Goal: Transaction & Acquisition: Book appointment/travel/reservation

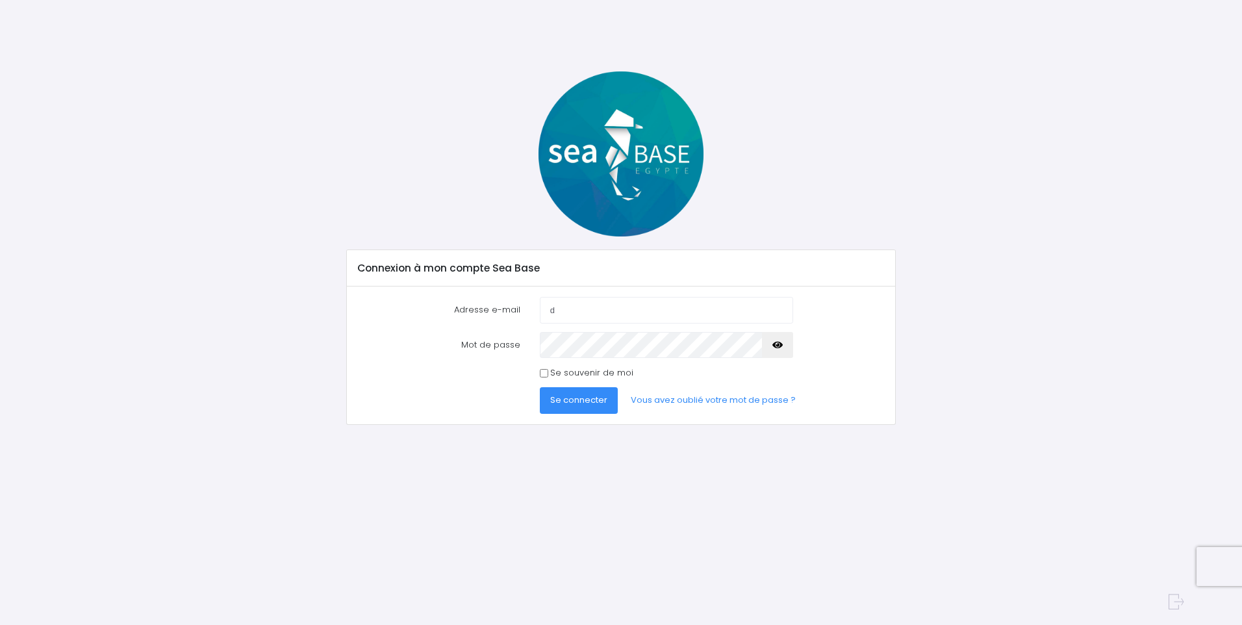
type input "didplonge83@gmail.com"
click at [601, 398] on span "Se connecter" at bounding box center [578, 400] width 57 height 12
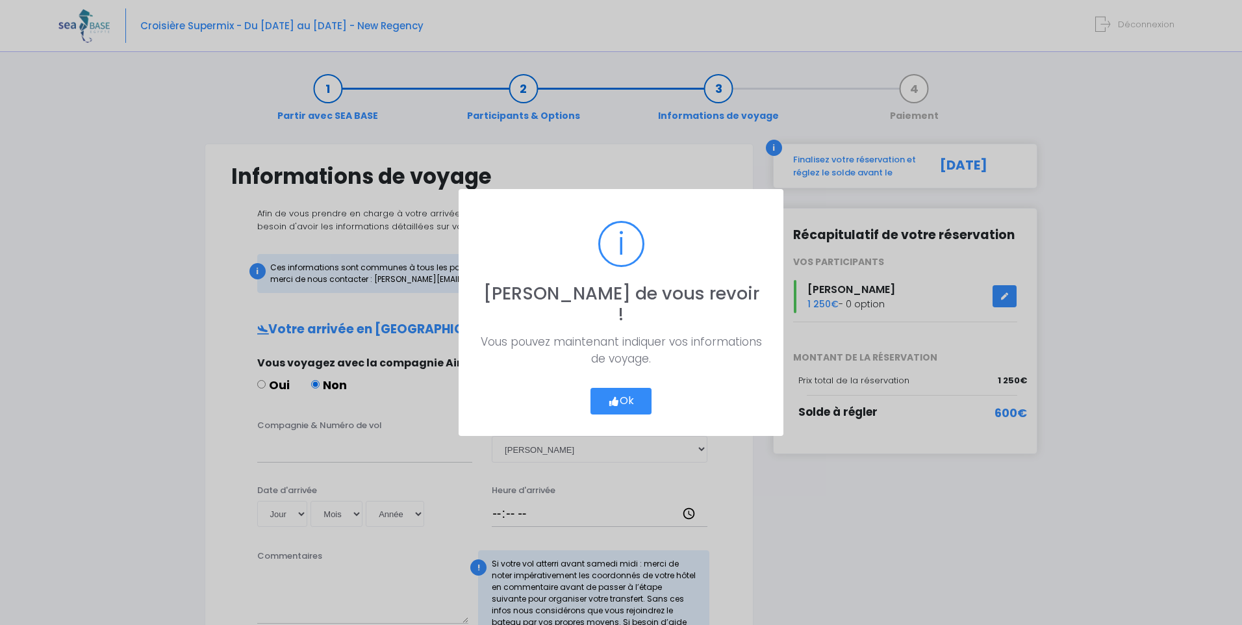
click at [626, 388] on button "Ok" at bounding box center [621, 401] width 61 height 27
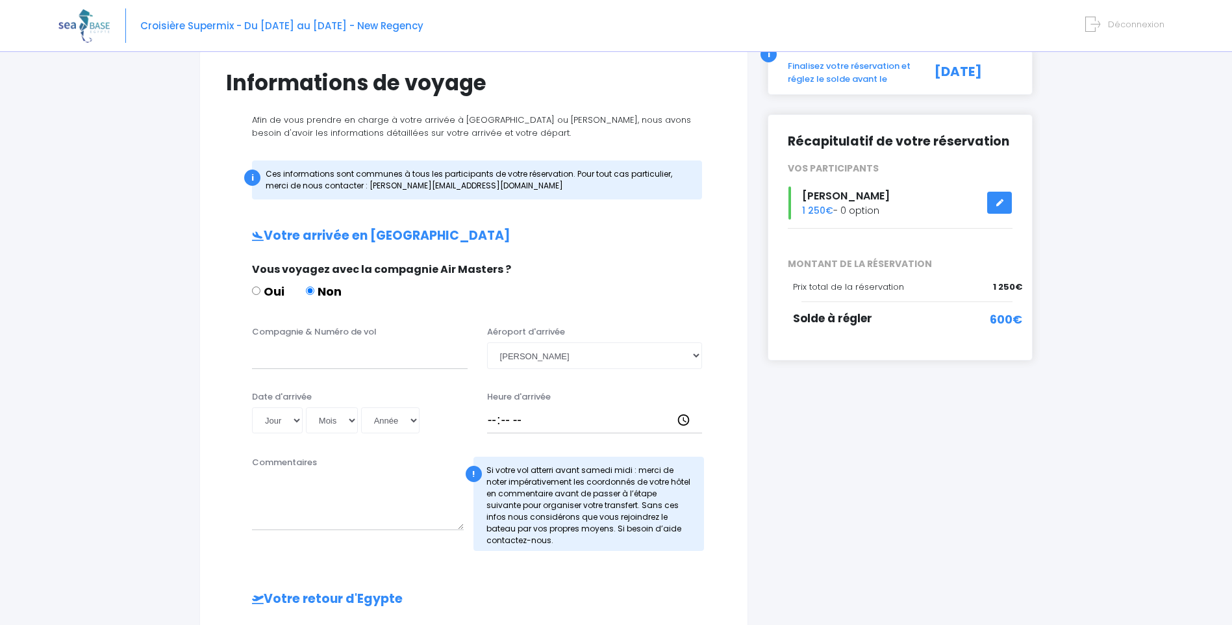
scroll to position [114, 0]
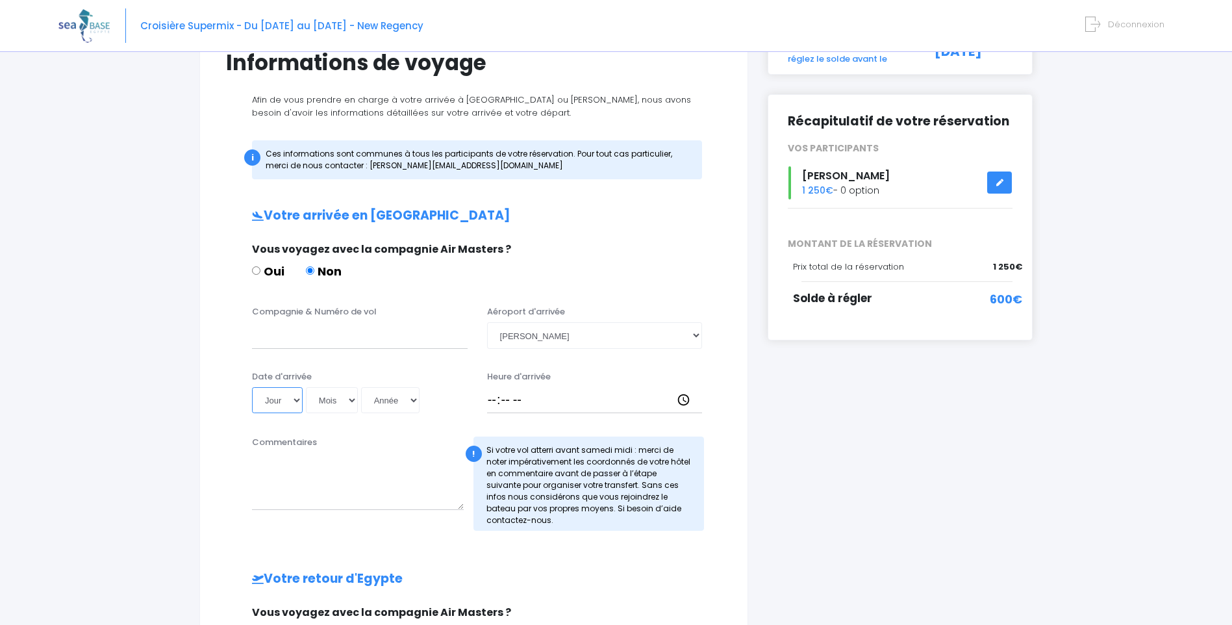
click at [295, 401] on select "Jour 01 02 03 04 05 06 07 08 09 10 11 12 13 14 15 16 17 18 19 20 21 22 23 24 25…" at bounding box center [277, 400] width 51 height 26
select select "15"
click at [252, 387] on select "Jour 01 02 03 04 05 06 07 08 09 10 11 12 13 14 15 16 17 18 19 20 21 22 23 24 25…" at bounding box center [277, 400] width 51 height 26
click at [351, 400] on select "Mois 01 02 03 04 05 06 07 08 09 10 11 12" at bounding box center [332, 400] width 52 height 26
select select "11"
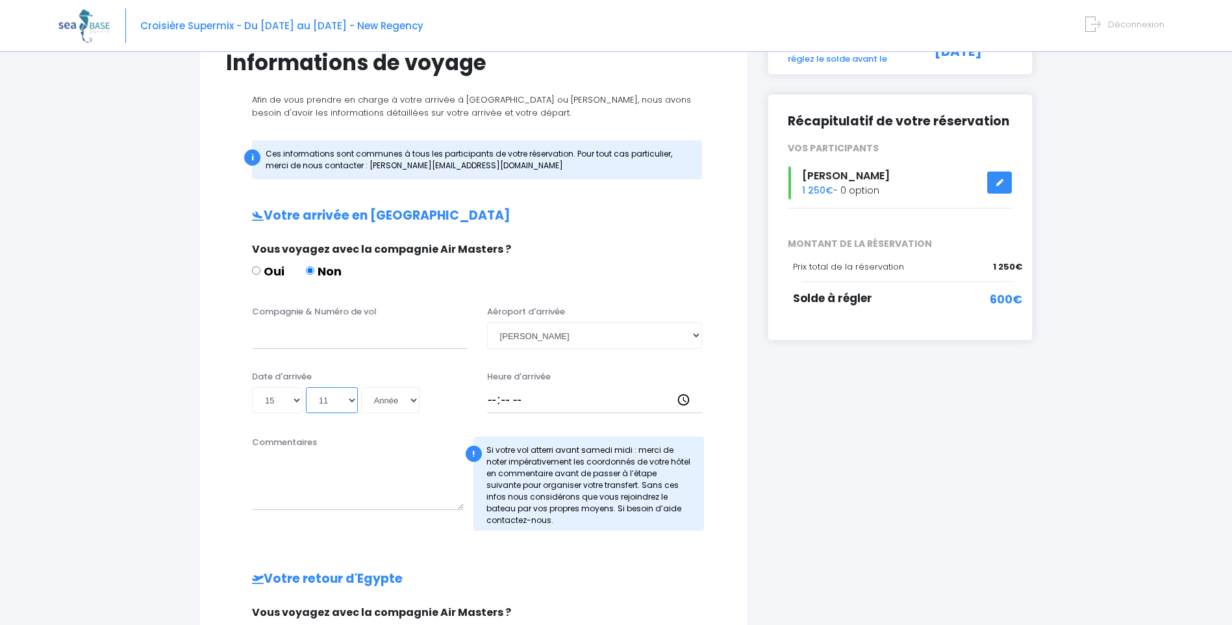
click at [306, 387] on select "Mois 01 02 03 04 05 06 07 08 09 10 11 12" at bounding box center [332, 400] width 52 height 26
click at [411, 403] on select "Année 2045 2044 2043 2042 2041 2040 2039 2038 2037 2036 2035 2034 2033 2032 203…" at bounding box center [390, 400] width 58 height 26
select select "2025"
click at [361, 387] on select "Année 2045 2044 2043 2042 2041 2040 2039 2038 2037 2036 2035 2034 2033 2032 203…" at bounding box center [390, 400] width 58 height 26
type input "2025-11-15"
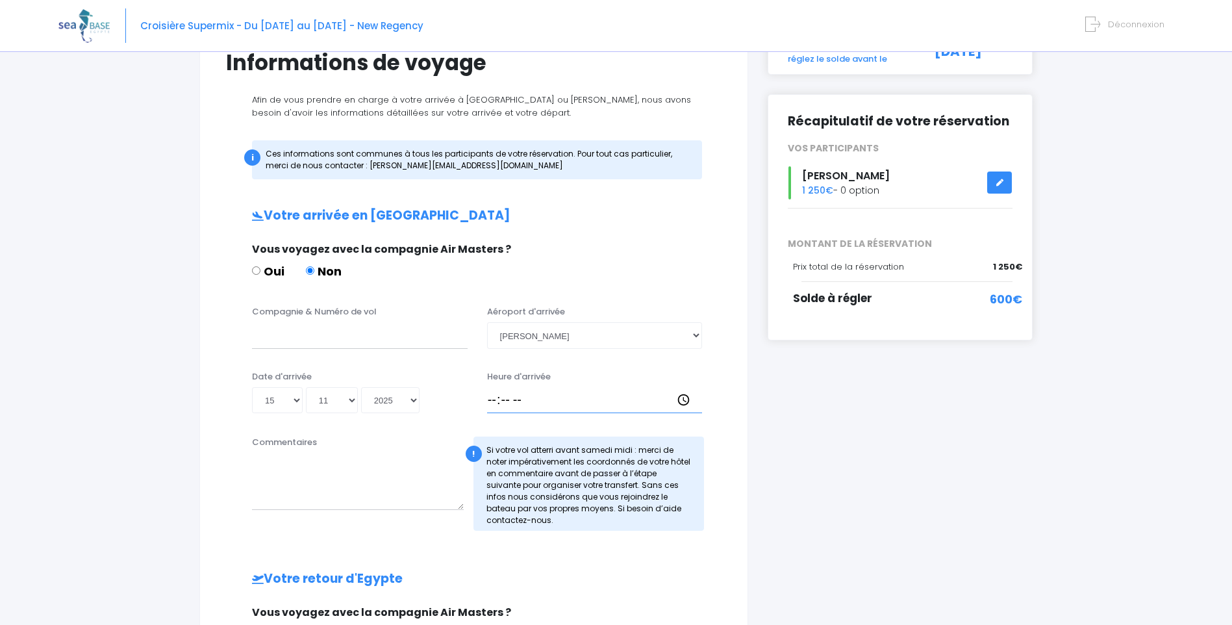
click at [508, 399] on input "Heure d'arrivée" at bounding box center [595, 400] width 216 height 26
click at [497, 400] on input "Heure d'arrivée" at bounding box center [595, 400] width 216 height 26
click at [489, 401] on input "Heure d'arrivée" at bounding box center [595, 400] width 216 height 26
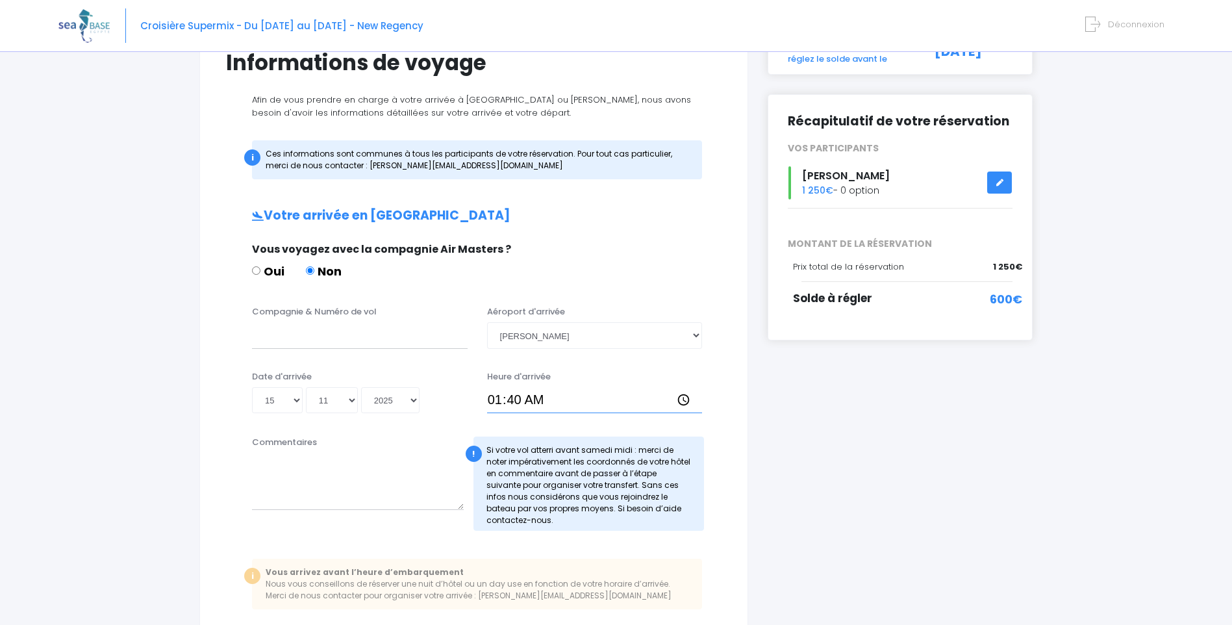
type input "13:40"
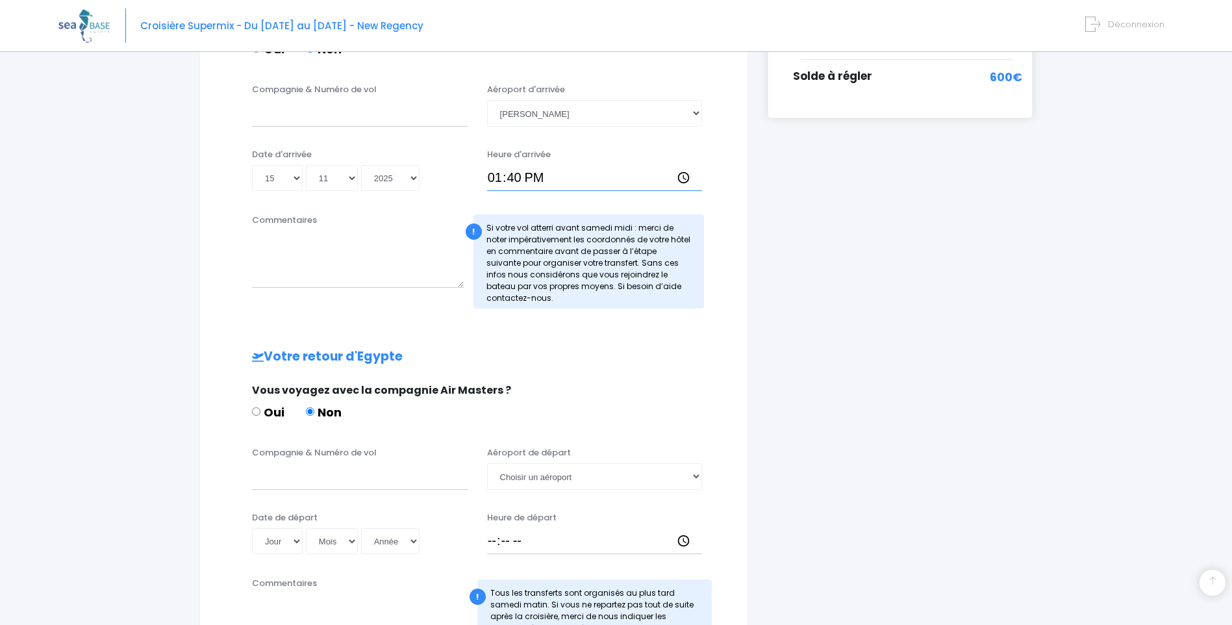
scroll to position [400, 0]
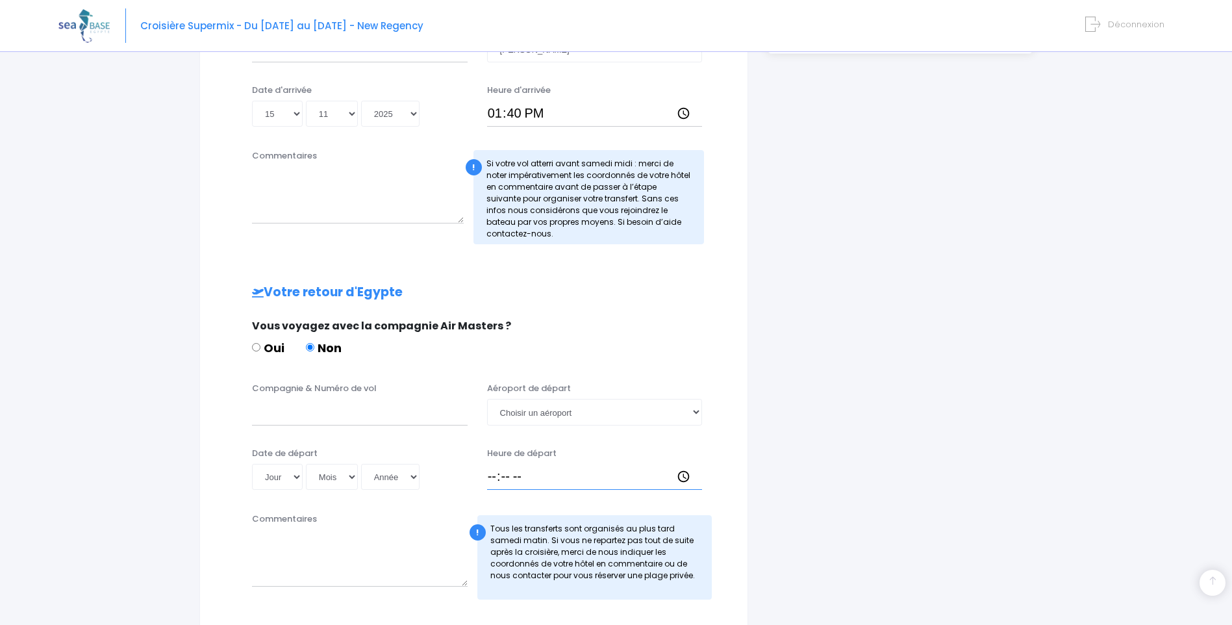
click at [492, 479] on input "Heure de départ" at bounding box center [595, 477] width 216 height 26
type input "14:40"
click at [294, 477] on select "Jour 01 02 03 04 05 06 07 08 09 10 11 12 13 14 15 16 17 18 19 20 21 22 23 24 25…" at bounding box center [277, 477] width 51 height 26
select select "22"
click at [252, 464] on select "Jour 01 02 03 04 05 06 07 08 09 10 11 12 13 14 15 16 17 18 19 20 21 22 23 24 25…" at bounding box center [277, 477] width 51 height 26
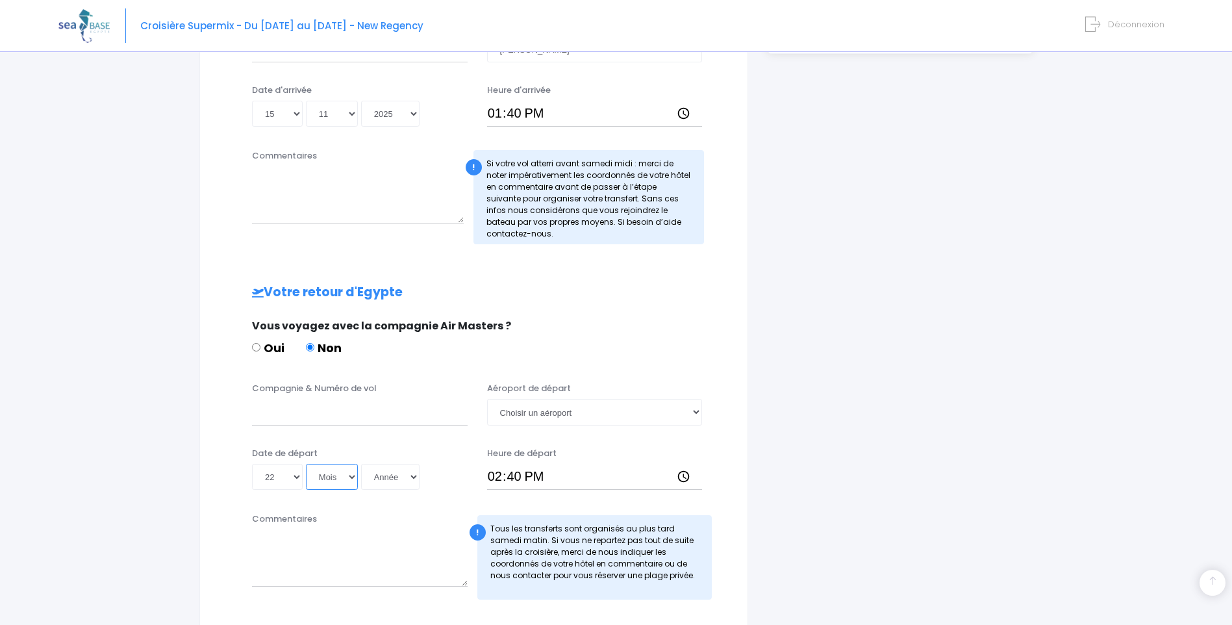
click at [350, 476] on select "Mois 01 02 03 04 05 06 07 08 09 10 11 12" at bounding box center [332, 477] width 52 height 26
select select "11"
click at [306, 464] on select "Mois 01 02 03 04 05 06 07 08 09 10 11 12" at bounding box center [332, 477] width 52 height 26
click at [412, 474] on select "Année 2045 2044 2043 2042 2041 2040 2039 2038 2037 2036 2035 2034 2033 2032 203…" at bounding box center [390, 477] width 58 height 26
select select "2025"
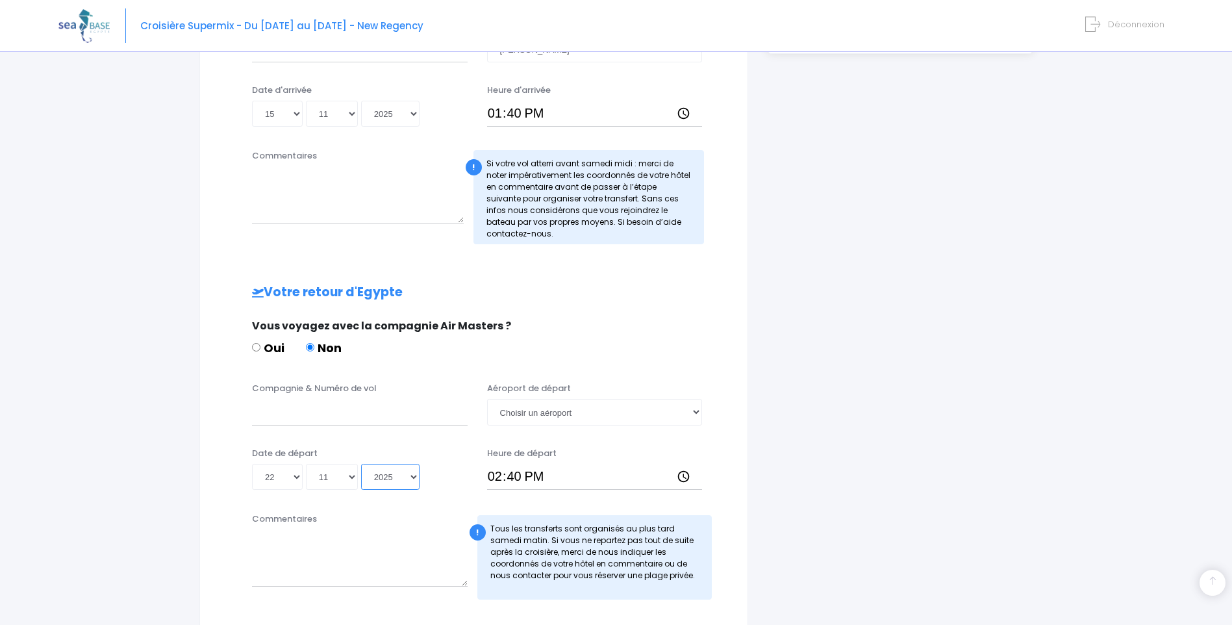
click at [361, 464] on select "Année 2045 2044 2043 2042 2041 2040 2039 2038 2037 2036 2035 2034 2033 2032 203…" at bounding box center [390, 477] width 58 height 26
type input "2025-11-22"
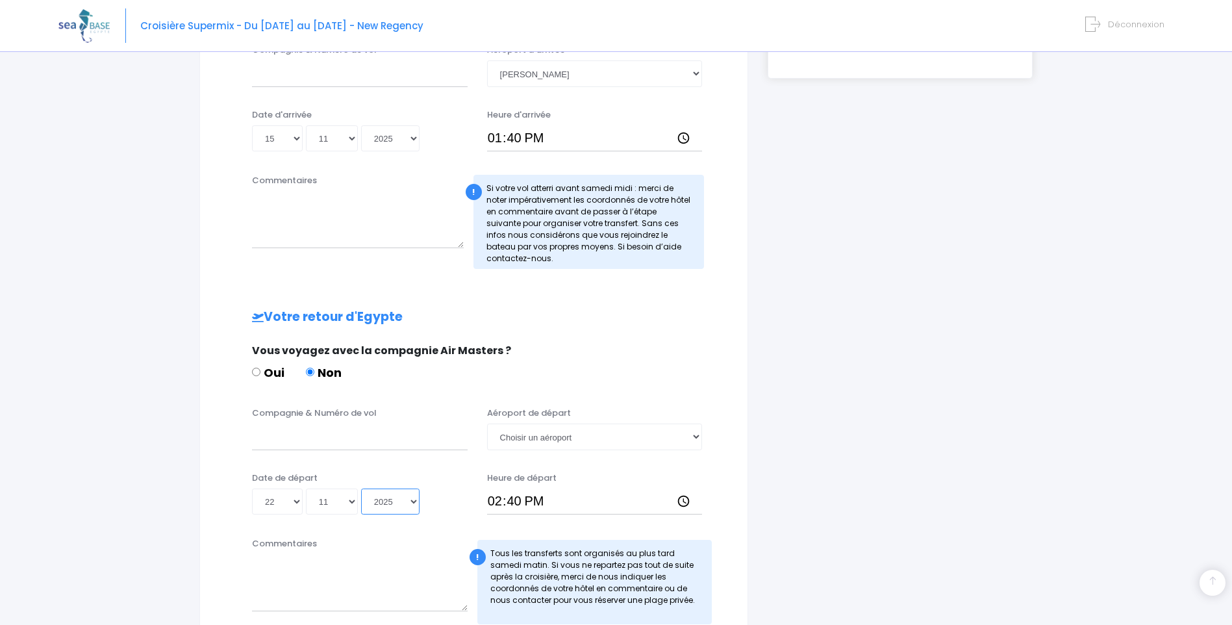
scroll to position [516, 0]
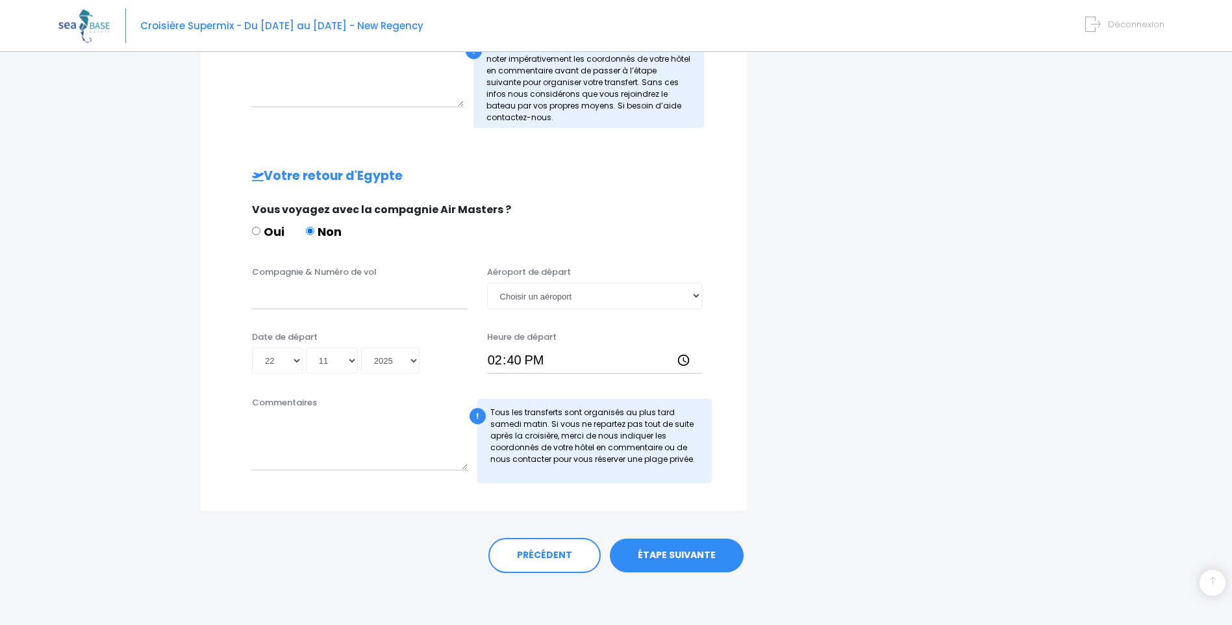
click at [691, 548] on link "ÉTAPE SUIVANTE" at bounding box center [677, 556] width 134 height 34
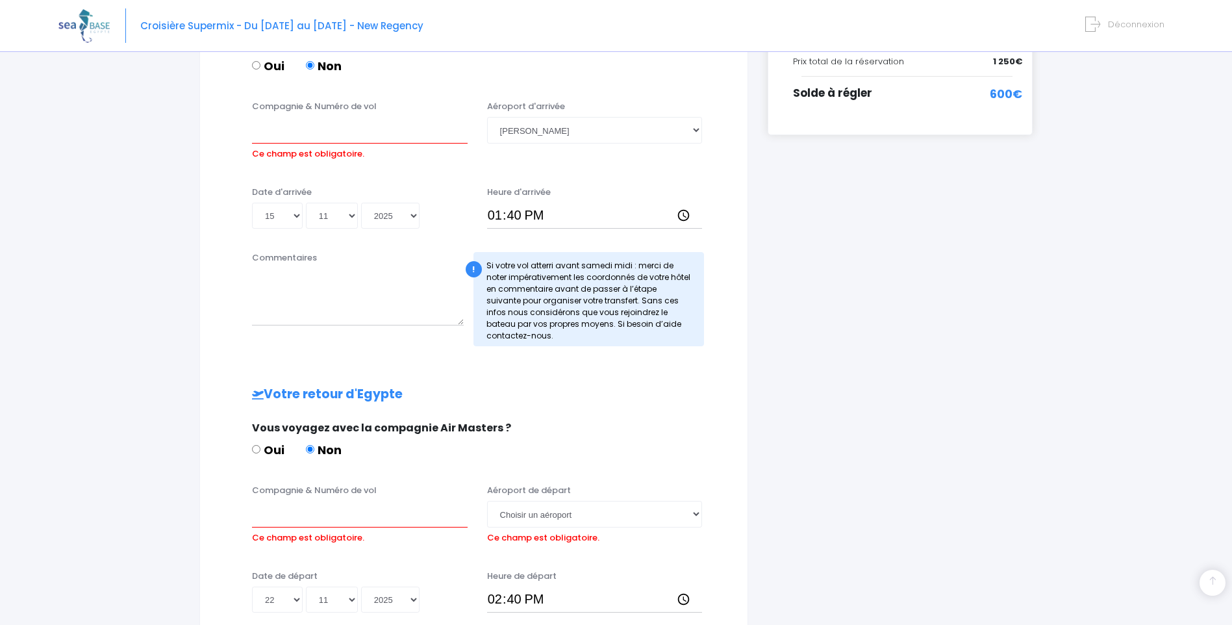
scroll to position [306, 0]
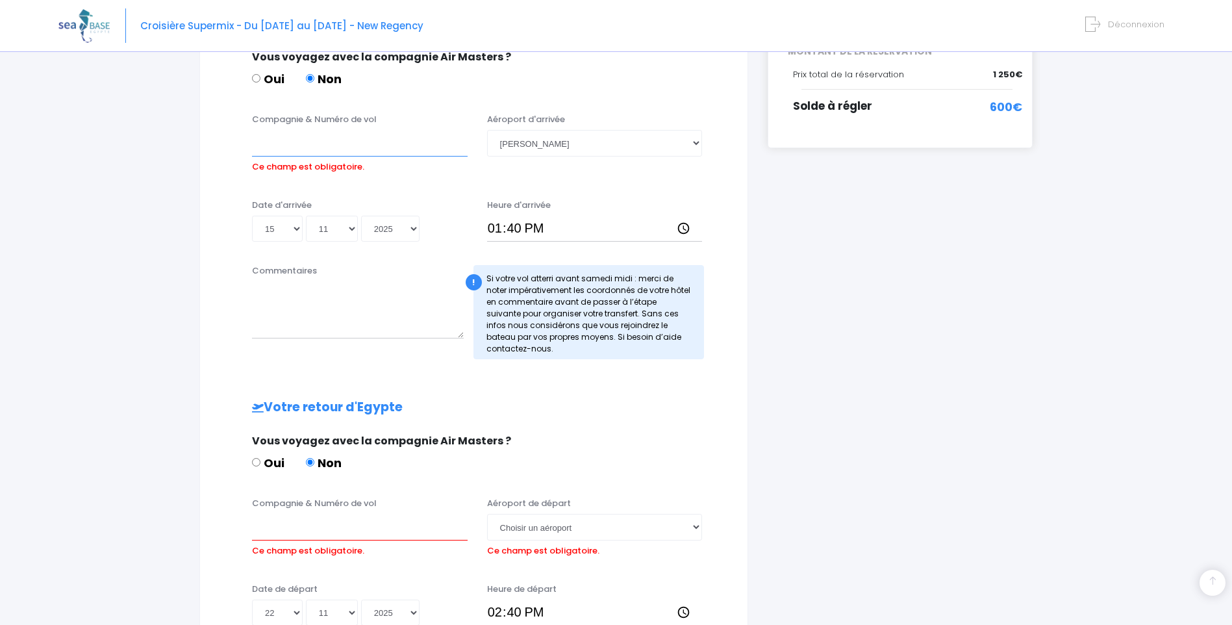
click at [327, 154] on input "Compagnie & Numéro de vol" at bounding box center [360, 143] width 216 height 26
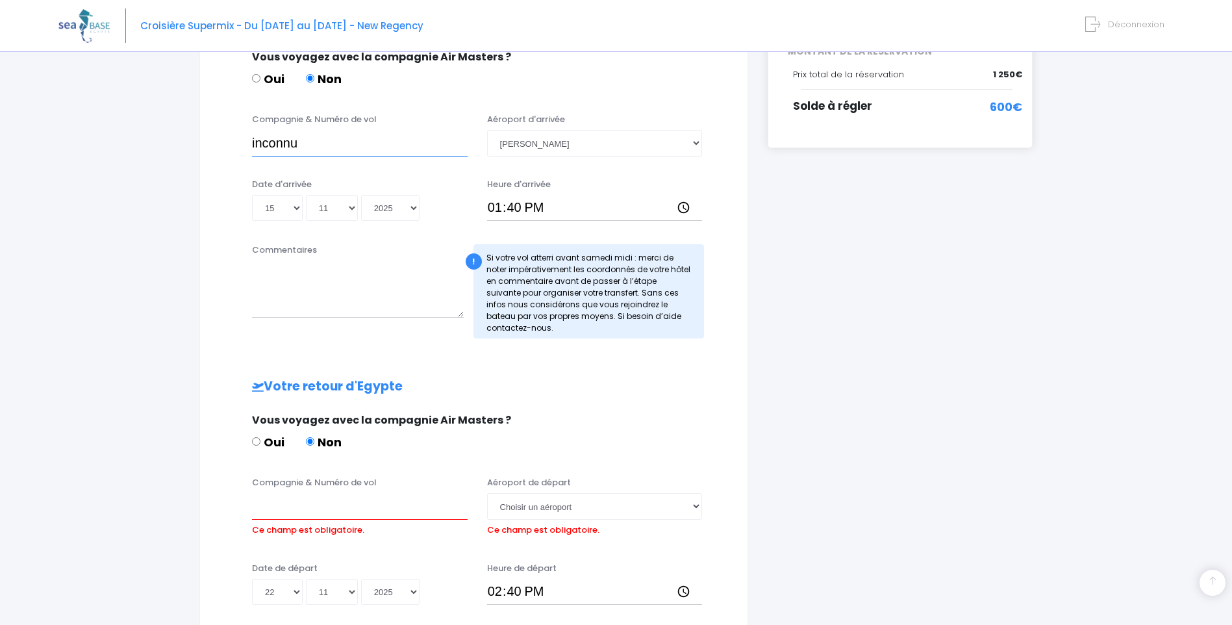
type input "inconnu"
click at [317, 520] on label "Ce champ est obligatoire." at bounding box center [308, 528] width 112 height 17
click at [317, 519] on input "Compagnie & Numéro de vol" at bounding box center [360, 506] width 216 height 26
type input "inconnu"
click at [700, 508] on select "Choisir un aéroport Hurghada Marsa Alam" at bounding box center [595, 506] width 216 height 26
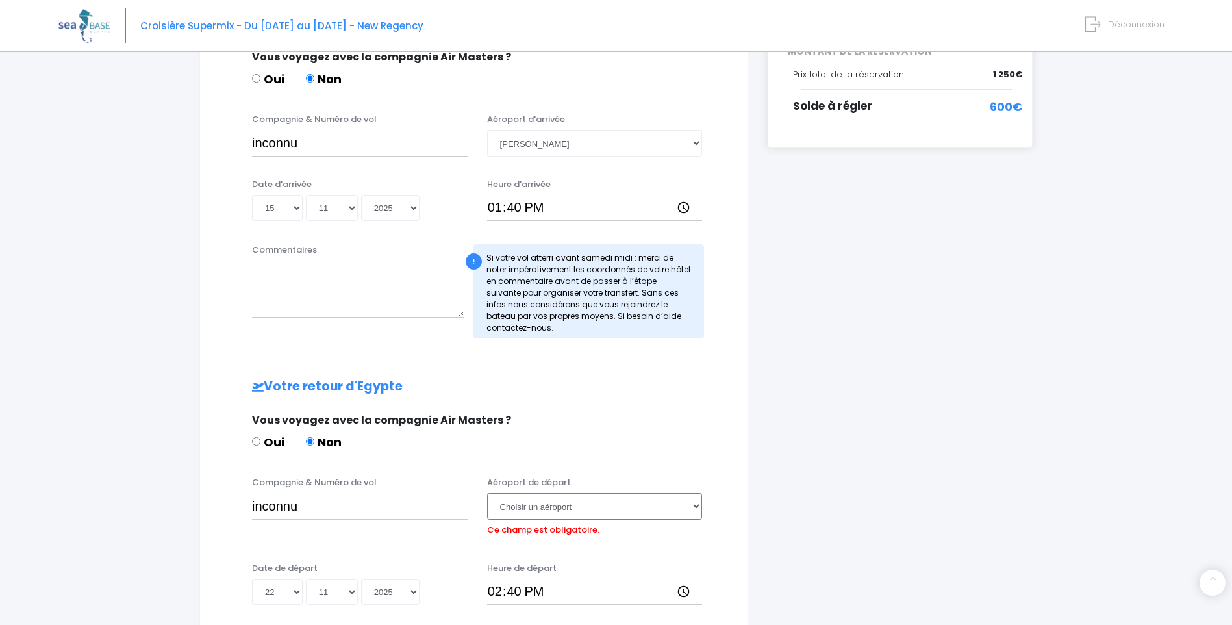
select select "Marsa Alam"
click at [487, 493] on select "Choisir un aéroport Hurghada Marsa Alam" at bounding box center [595, 506] width 216 height 26
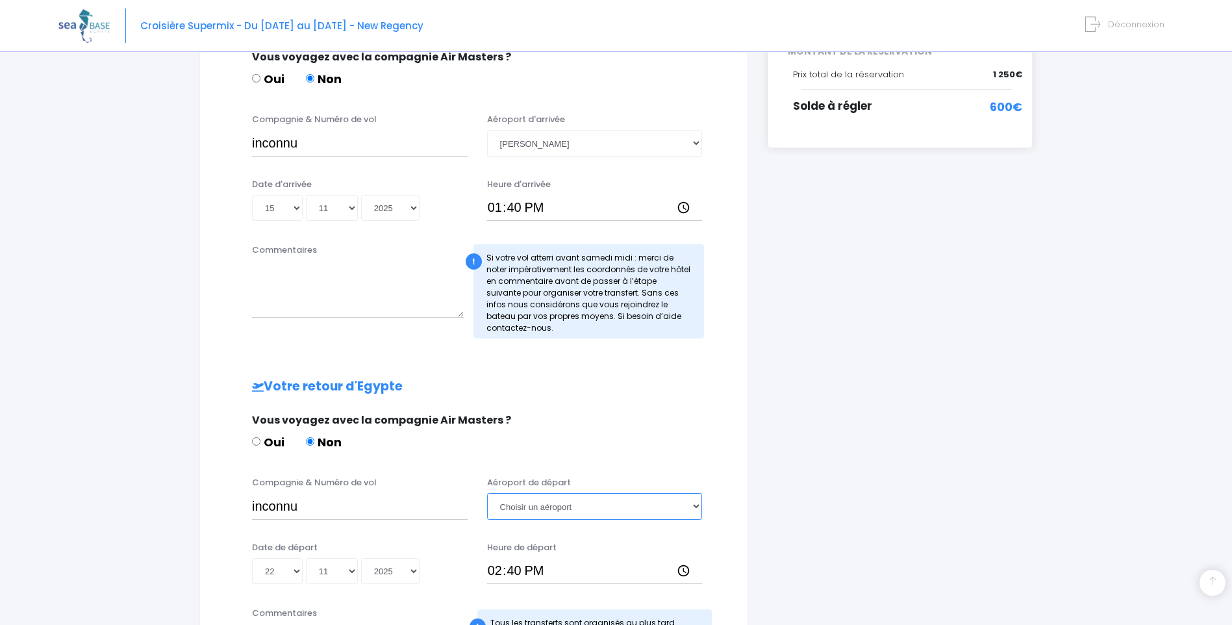
scroll to position [516, 0]
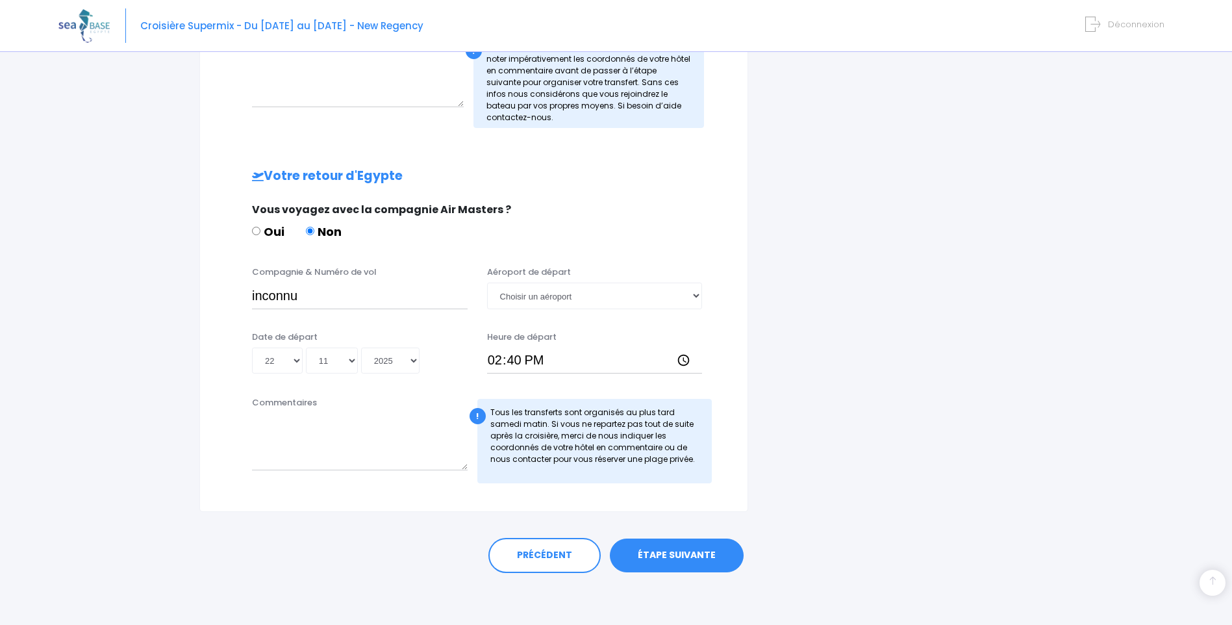
click at [717, 556] on link "ÉTAPE SUIVANTE" at bounding box center [677, 556] width 134 height 34
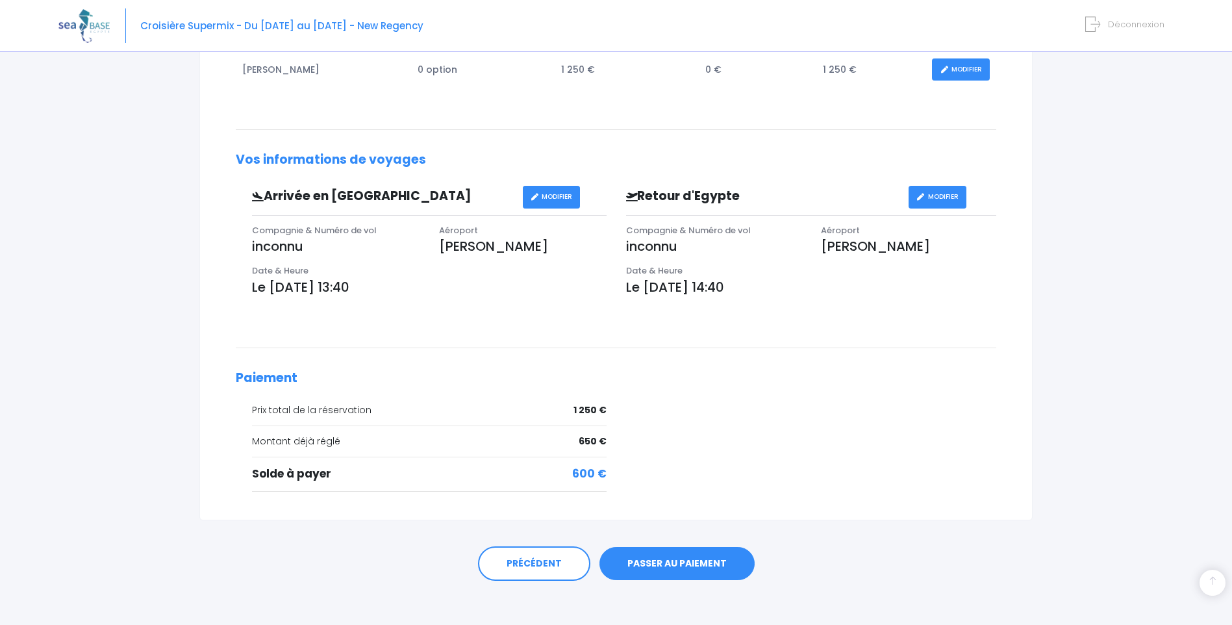
scroll to position [288, 0]
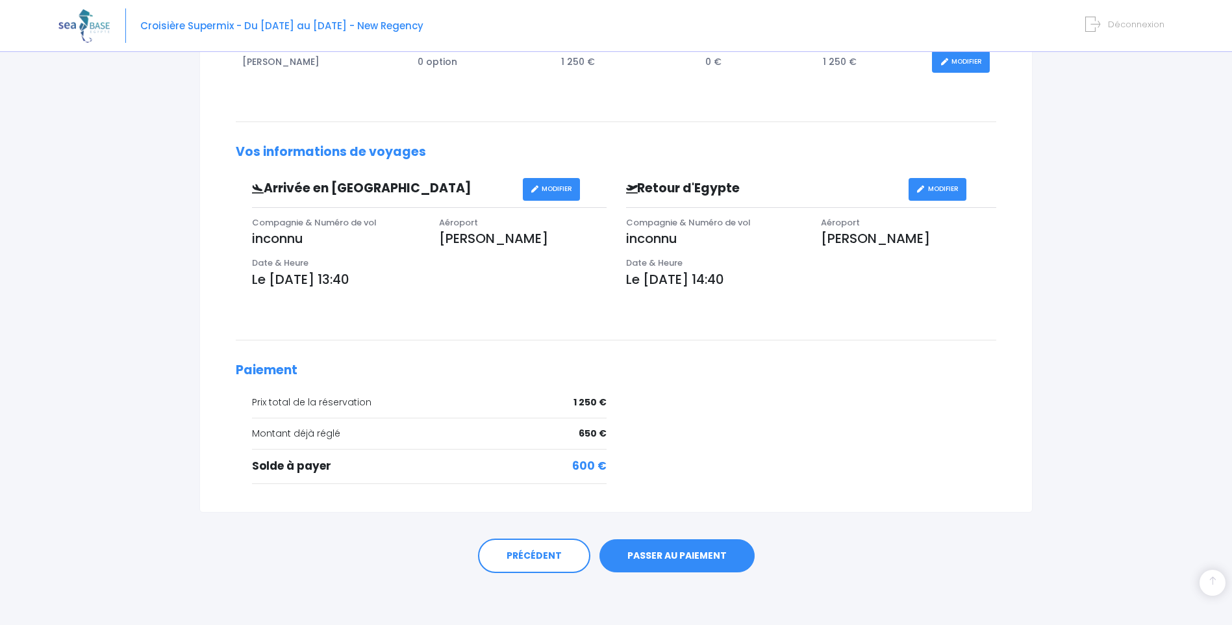
click at [715, 557] on link "PASSER AU PAIEMENT" at bounding box center [677, 556] width 155 height 34
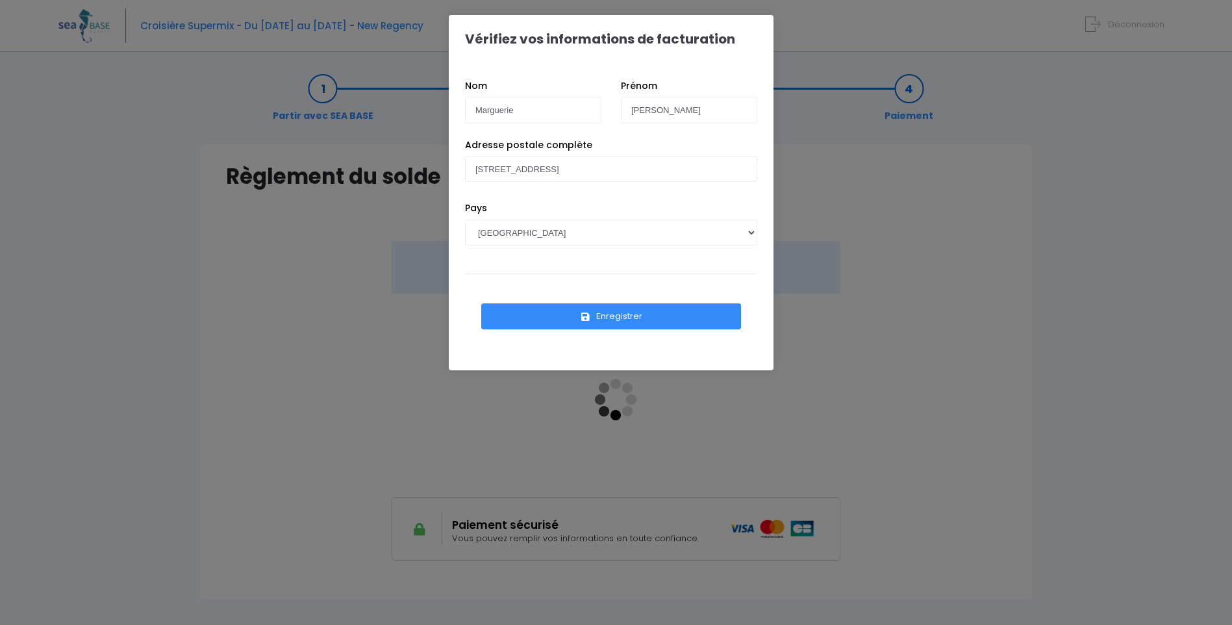
click at [639, 316] on button "Enregistrer" at bounding box center [611, 316] width 260 height 26
